Goal: Find specific page/section: Find specific page/section

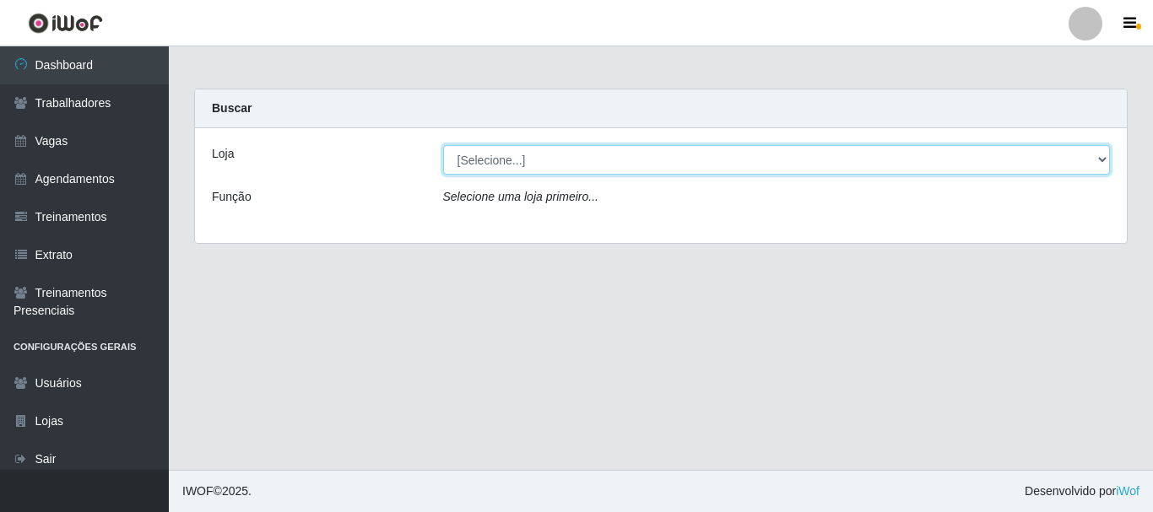
click at [1096, 159] on select "[Selecione...] SuperFácil Atacado - João Pessoa" at bounding box center [777, 160] width 668 height 30
select select "399"
click at [443, 145] on select "[Selecione...] SuperFácil Atacado - João Pessoa" at bounding box center [777, 160] width 668 height 30
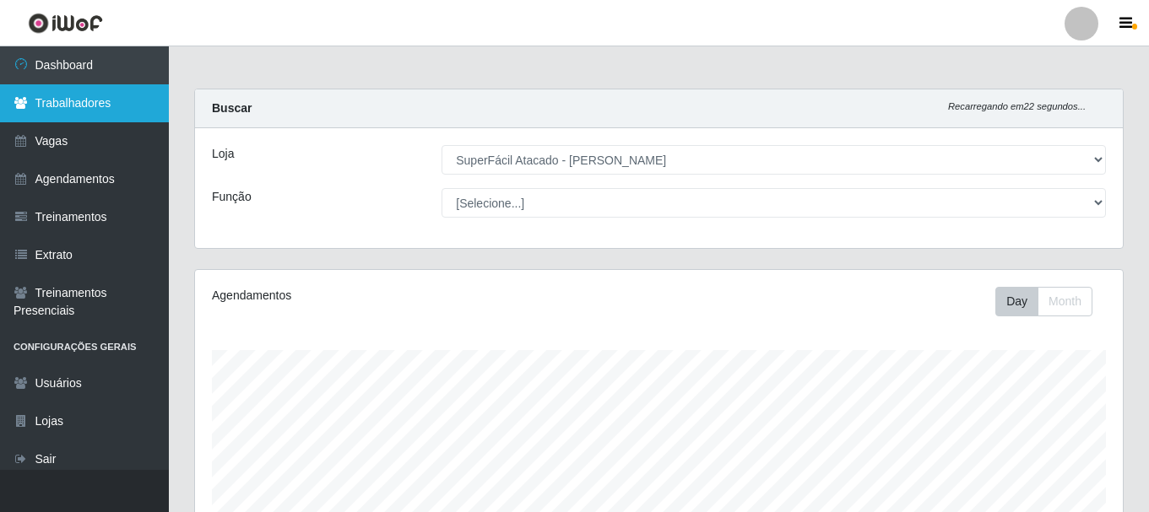
click at [66, 102] on link "Trabalhadores" at bounding box center [84, 103] width 169 height 38
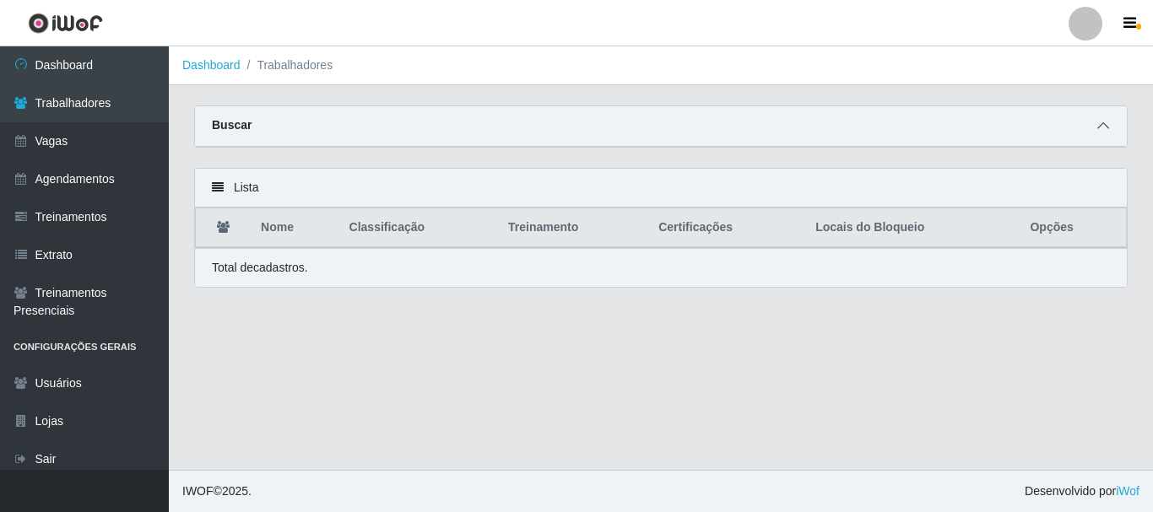
click at [1102, 125] on icon at bounding box center [1103, 126] width 12 height 12
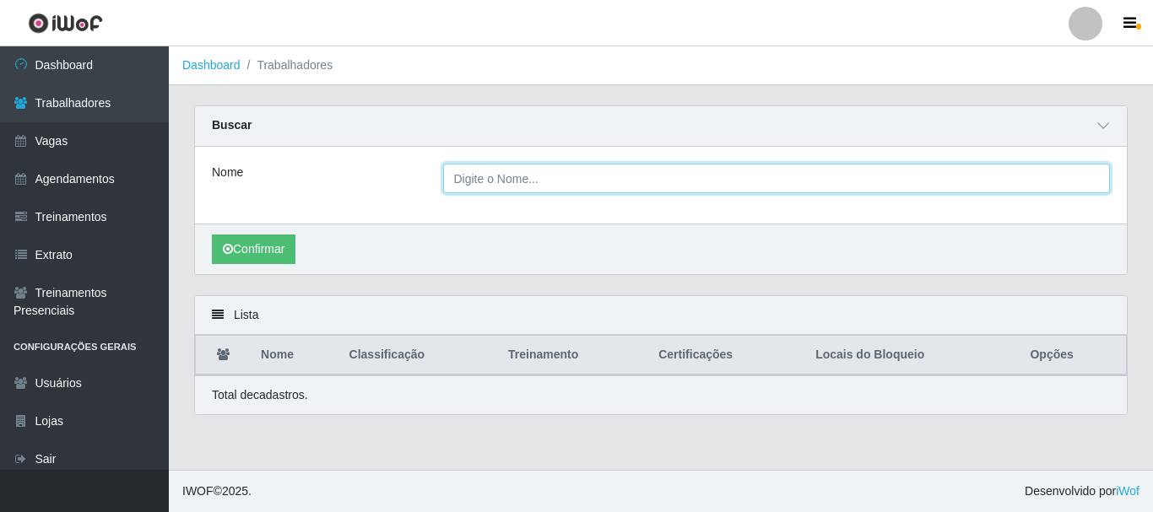
click at [694, 187] on input "Nome" at bounding box center [777, 179] width 668 height 30
type input "andreia"
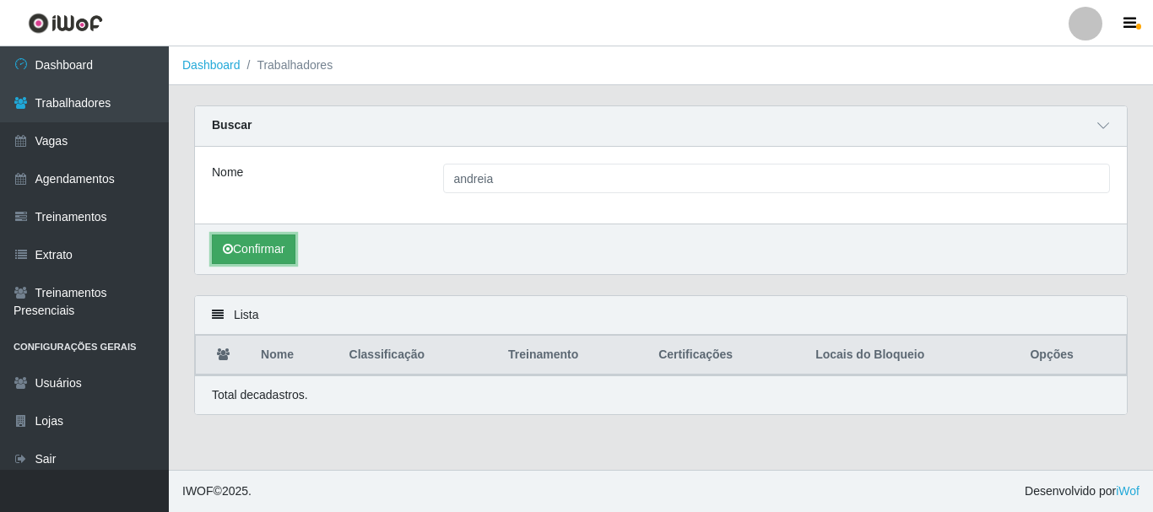
click at [285, 252] on button "Confirmar" at bounding box center [254, 250] width 84 height 30
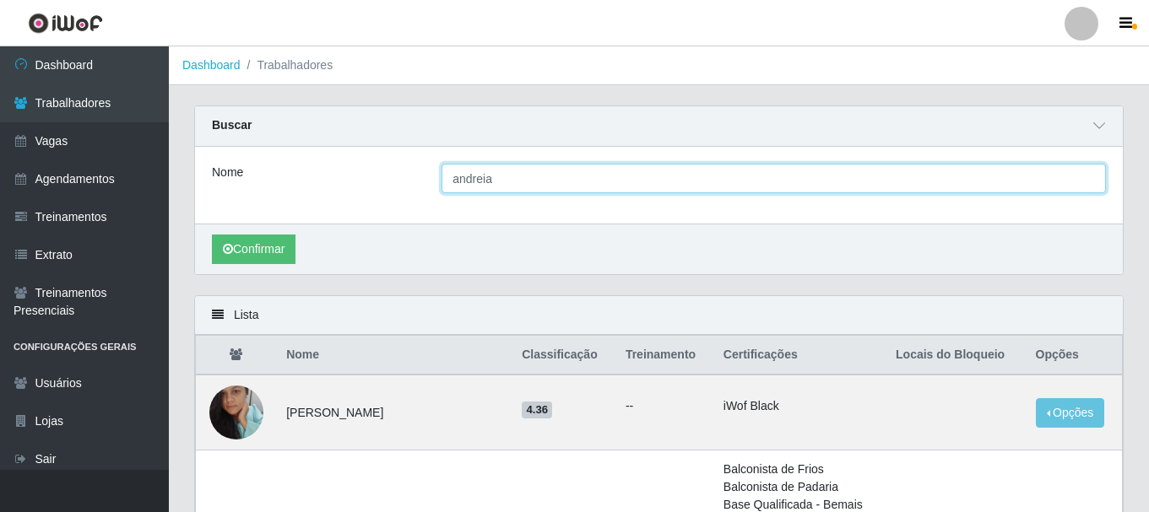
click at [534, 178] on input "andreia" at bounding box center [773, 179] width 664 height 30
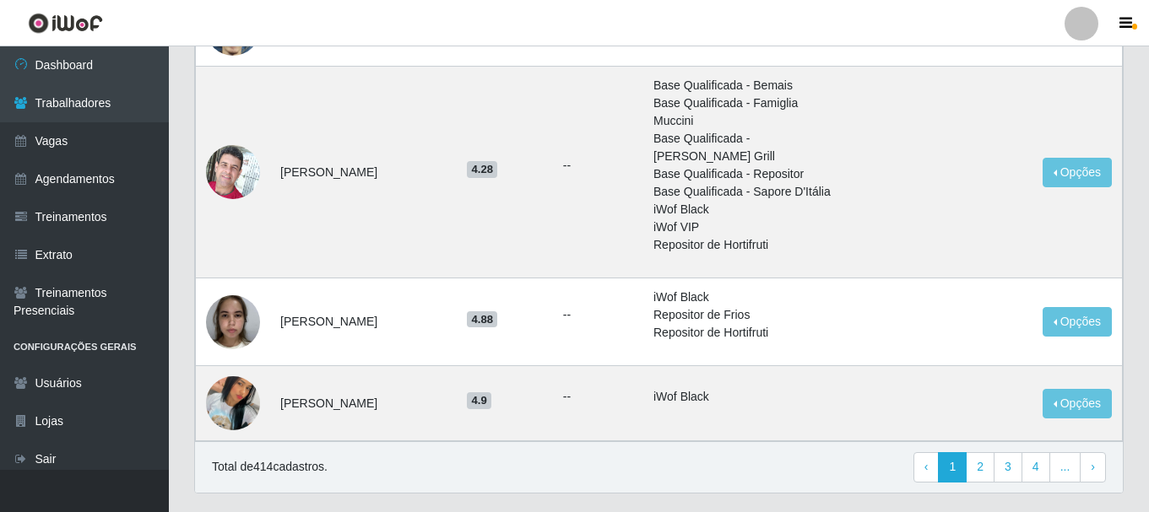
scroll to position [1746, 0]
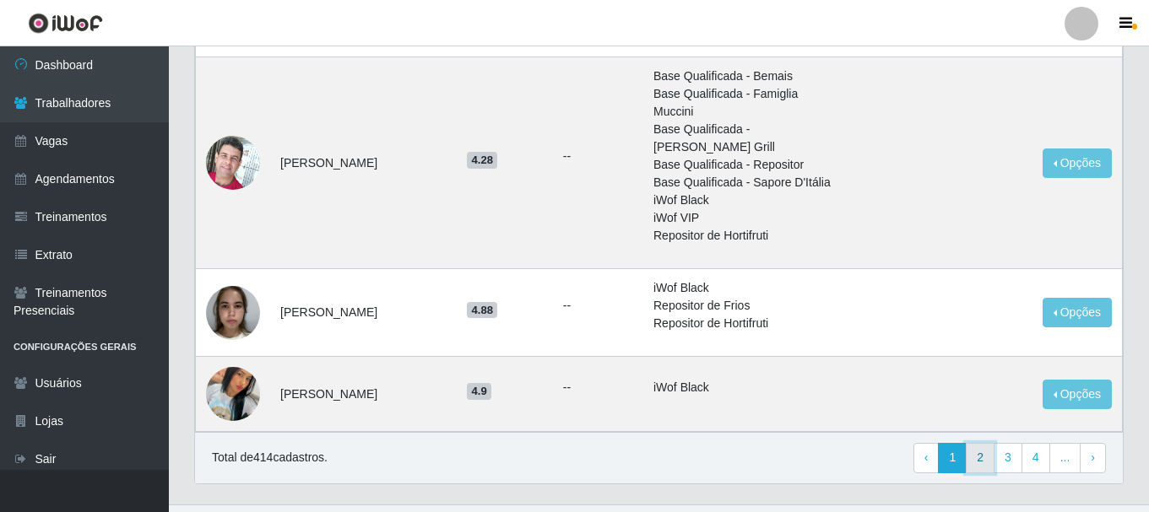
click at [983, 443] on link "2" at bounding box center [980, 458] width 29 height 30
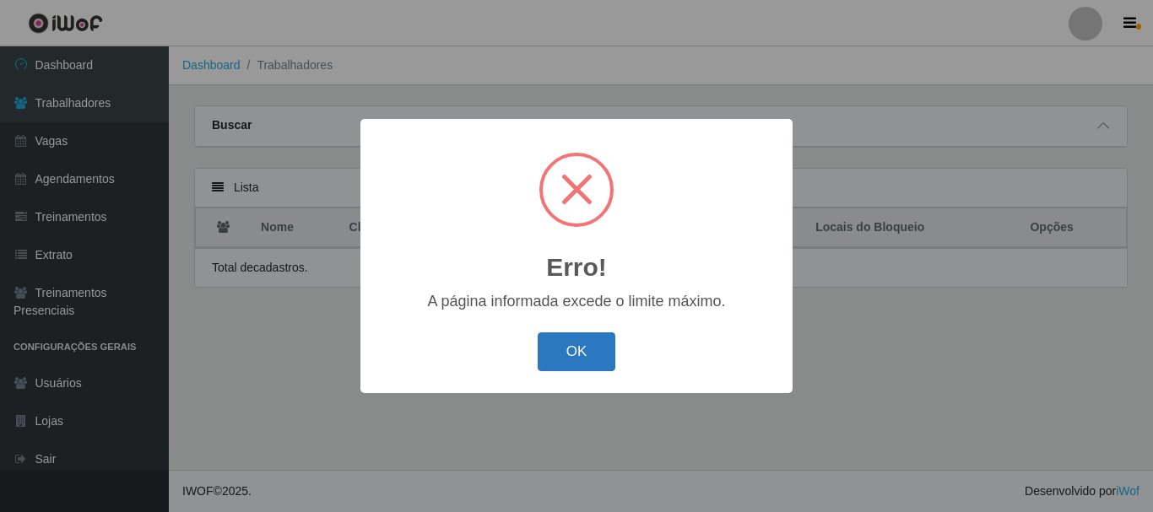
click at [593, 339] on button "OK" at bounding box center [577, 353] width 78 height 40
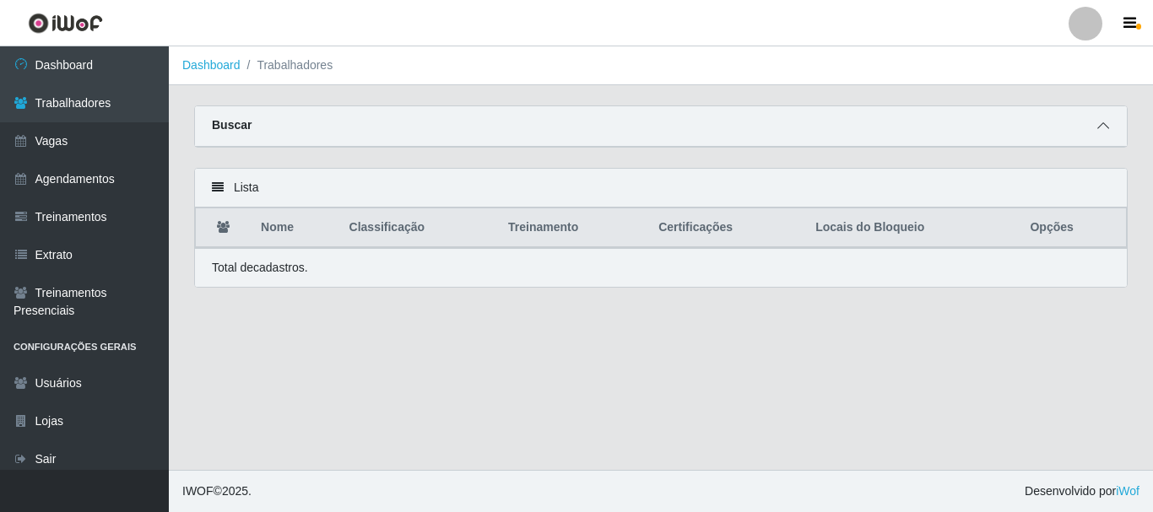
click at [1106, 127] on icon at bounding box center [1103, 126] width 12 height 12
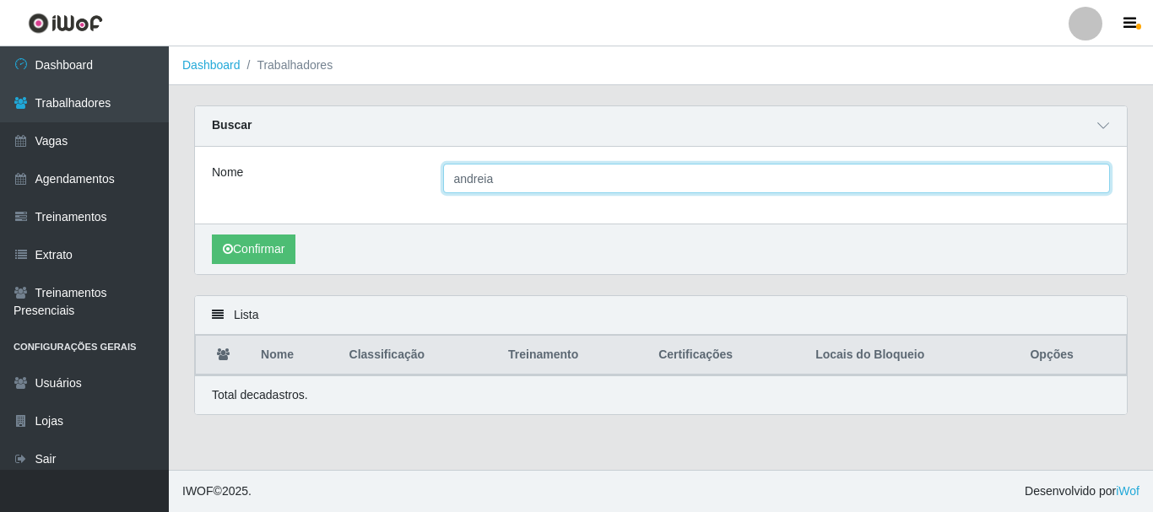
click at [507, 181] on input "andreia" at bounding box center [777, 179] width 668 height 30
type input "andreia"
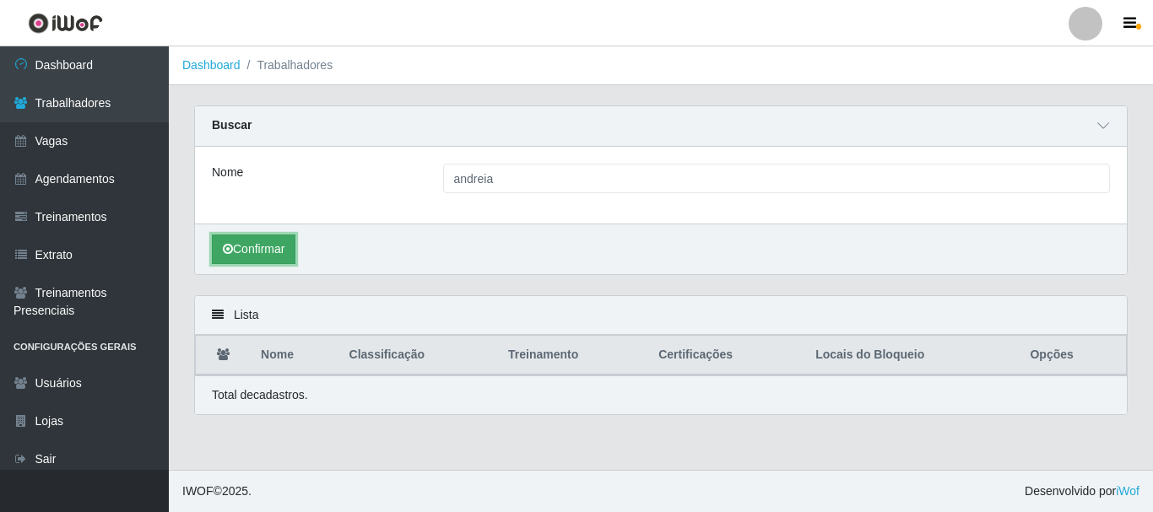
click at [252, 240] on button "Confirmar" at bounding box center [254, 250] width 84 height 30
click at [280, 250] on button "Confirmar" at bounding box center [254, 250] width 84 height 30
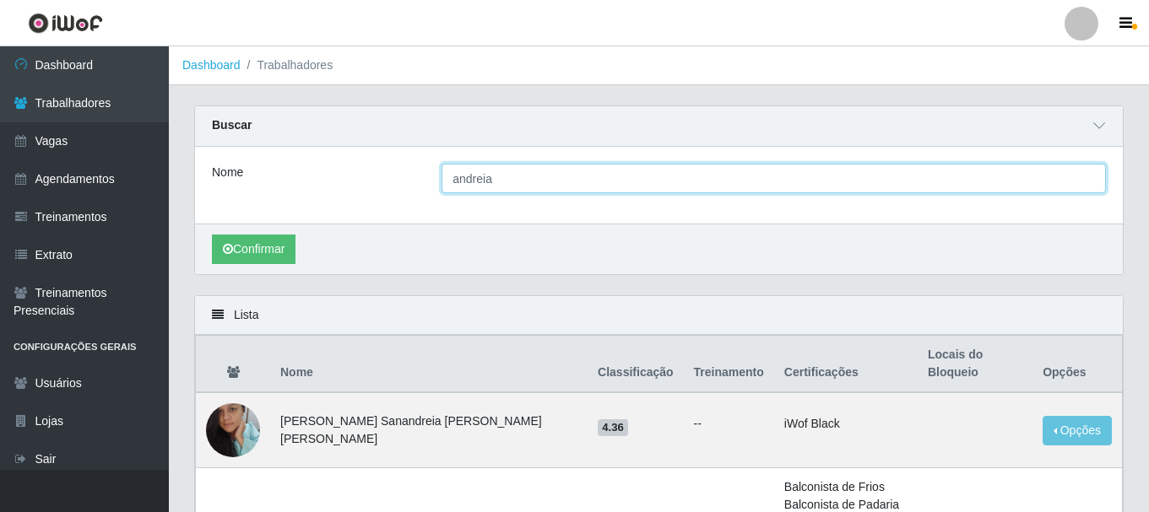
click at [511, 189] on input "andreia" at bounding box center [773, 179] width 664 height 30
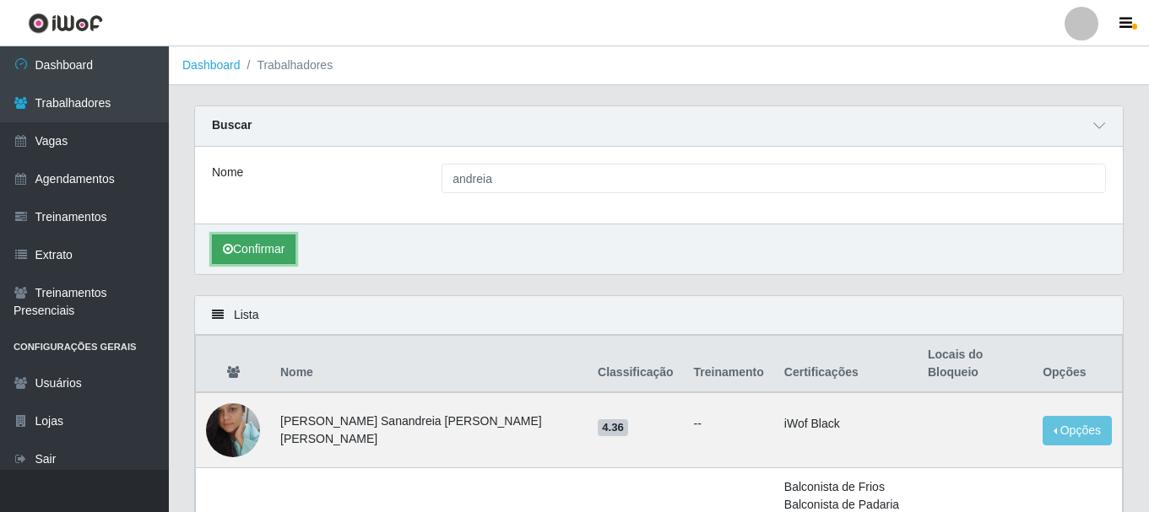
click at [284, 240] on button "Confirmar" at bounding box center [254, 250] width 84 height 30
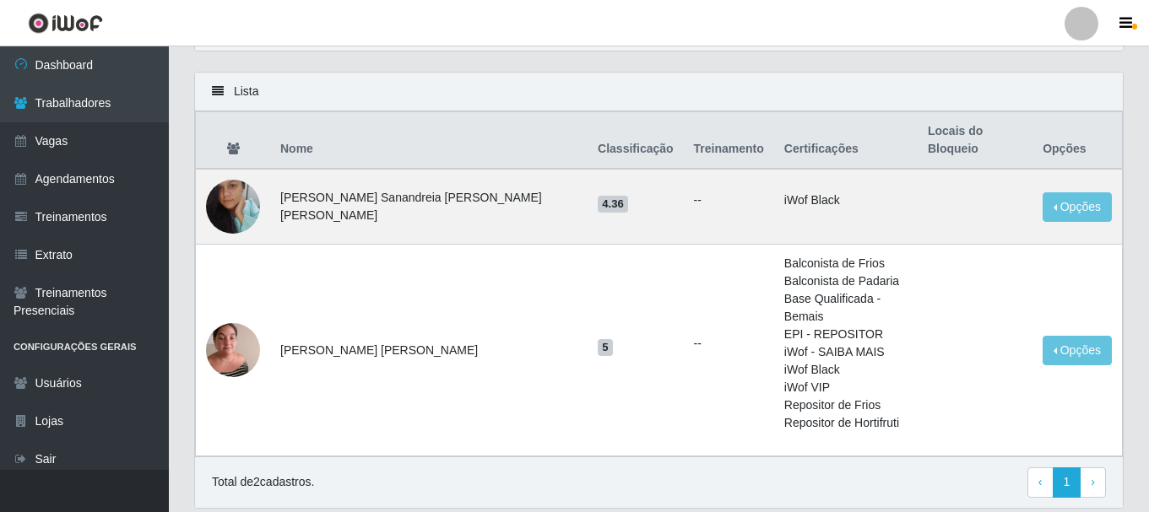
scroll to position [248, 0]
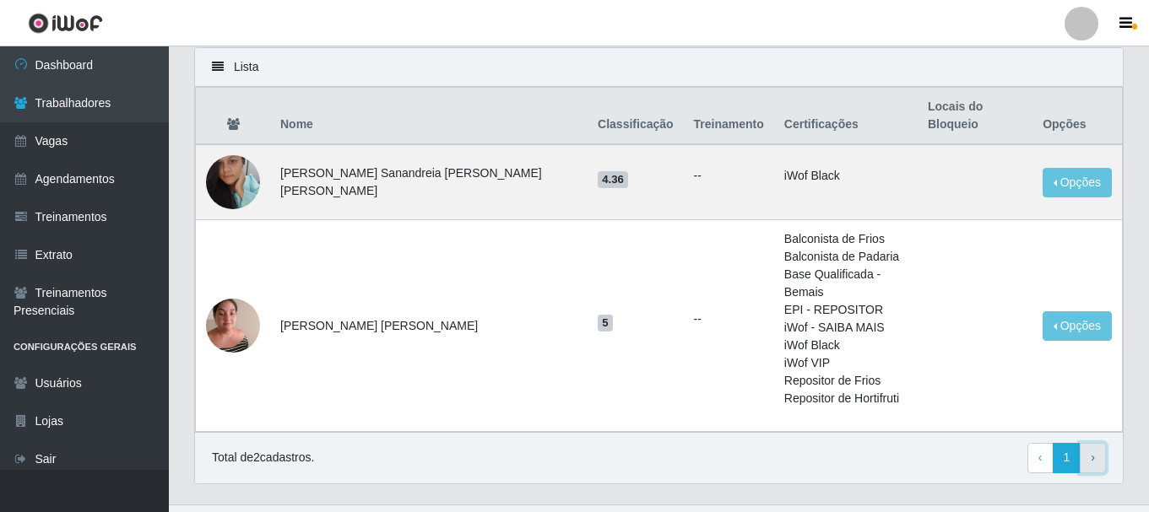
click at [1091, 451] on span "›" at bounding box center [1093, 458] width 4 height 14
